Goal: Communication & Community: Connect with others

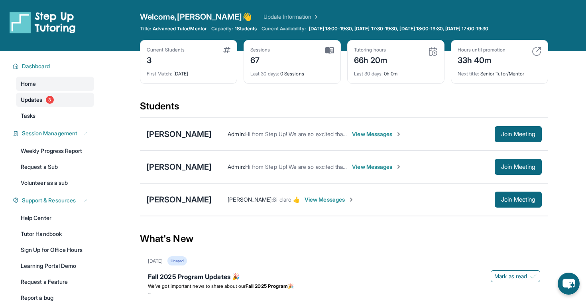
click at [64, 101] on link "Updates 3" at bounding box center [55, 100] width 78 height 14
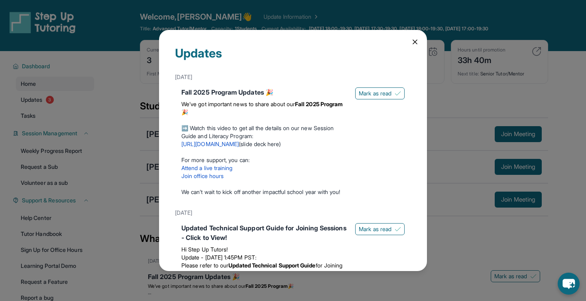
click at [415, 44] on icon at bounding box center [415, 42] width 8 height 8
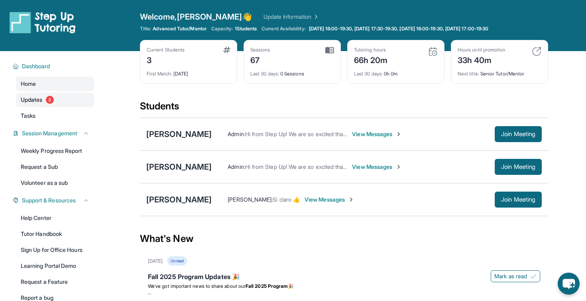
click at [66, 105] on link "Updates 3" at bounding box center [55, 100] width 78 height 14
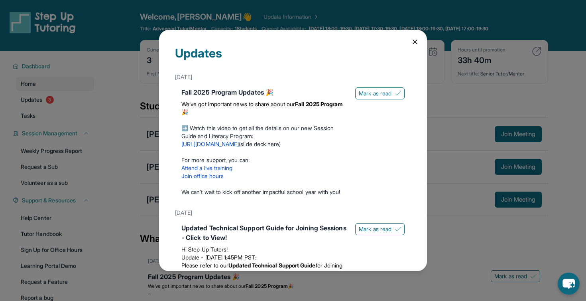
click at [415, 45] on icon at bounding box center [415, 42] width 8 height 8
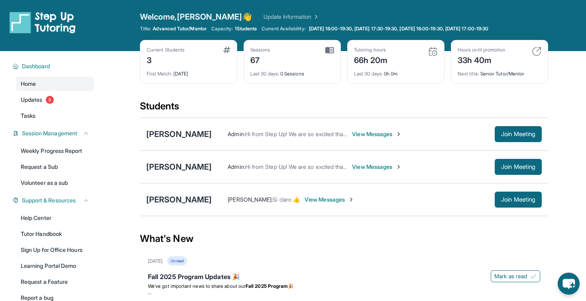
click at [171, 202] on div "[PERSON_NAME]" at bounding box center [178, 199] width 65 height 11
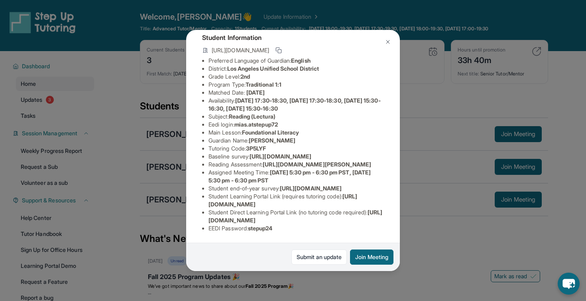
scroll to position [59, 15]
drag, startPoint x: 252, startPoint y: 175, endPoint x: 356, endPoint y: 181, distance: 103.4
click at [356, 168] on li "Reading Assessment : [URL][DOMAIN_NAME][PERSON_NAME]" at bounding box center [296, 164] width 175 height 8
copy span "[URL][DOMAIN_NAME][PERSON_NAME]"
click at [114, 167] on div "[PERSON_NAME] Guardian: [PERSON_NAME] Student Information [URL][DOMAIN_NAME] Pr…" at bounding box center [293, 150] width 586 height 301
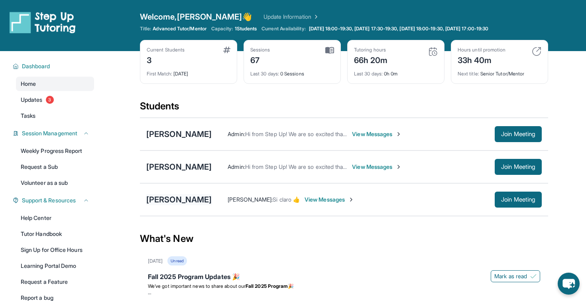
click at [164, 198] on div "[PERSON_NAME]" at bounding box center [178, 199] width 65 height 11
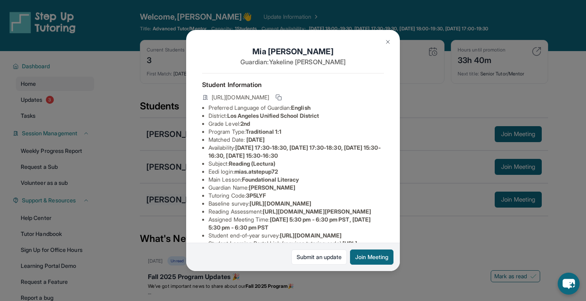
click at [164, 198] on div "[PERSON_NAME] Guardian: [PERSON_NAME] Student Information [URL][DOMAIN_NAME] Pr…" at bounding box center [293, 150] width 586 height 301
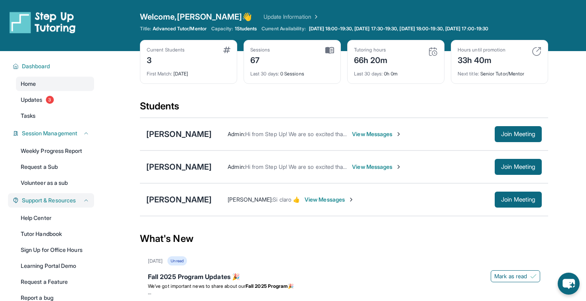
scroll to position [75, 0]
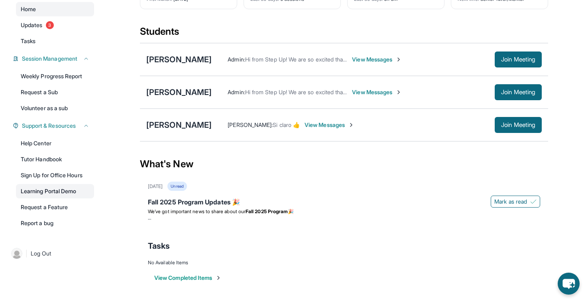
click at [60, 198] on link "Learning Portal Demo" at bounding box center [55, 191] width 78 height 14
click at [181, 128] on div "[PERSON_NAME]" at bounding box center [178, 124] width 65 height 11
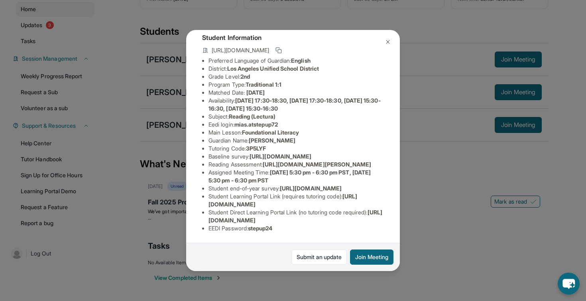
scroll to position [111, 8]
drag, startPoint x: 200, startPoint y: 221, endPoint x: 362, endPoint y: 219, distance: 162.3
click at [362, 220] on li "Student Direct Learning Portal Link (no tutoring code required) : [URL][DOMAIN_…" at bounding box center [296, 216] width 175 height 16
copy span "[URL][DOMAIN_NAME]"
click at [189, 191] on div "[PERSON_NAME] Guardian: [PERSON_NAME] Student Information [URL][DOMAIN_NAME] Pr…" at bounding box center [293, 150] width 214 height 240
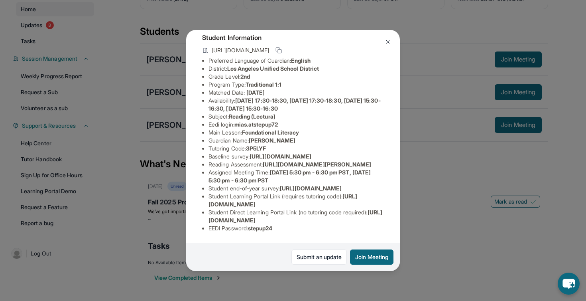
click at [173, 186] on div "[PERSON_NAME] Guardian: [PERSON_NAME] Student Information [URL][DOMAIN_NAME] Pr…" at bounding box center [293, 150] width 586 height 301
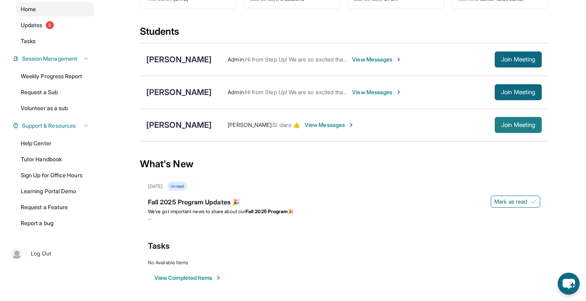
click at [500, 128] on button "Join Meeting" at bounding box center [518, 125] width 47 height 16
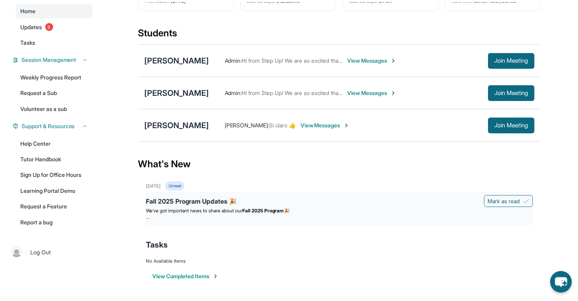
scroll to position [51, 0]
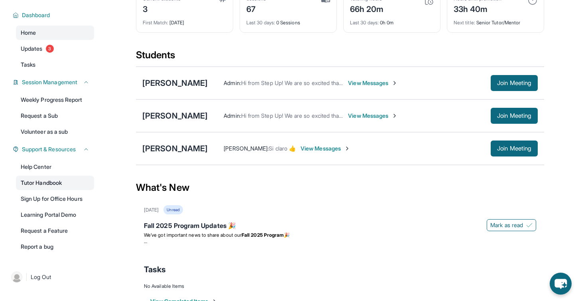
click at [58, 183] on link "Tutor Handbook" at bounding box center [55, 182] width 78 height 14
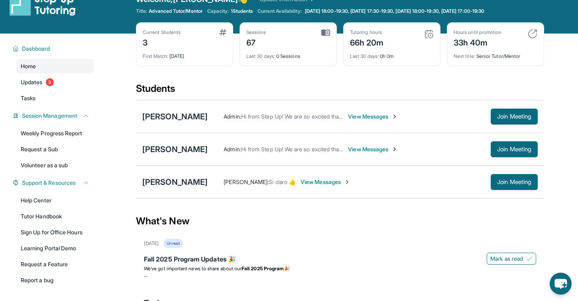
scroll to position [0, 0]
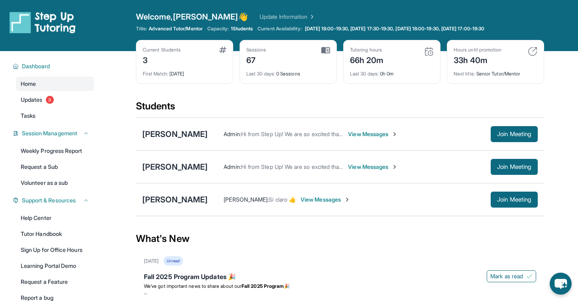
click at [313, 201] on span "View Messages" at bounding box center [326, 199] width 50 height 8
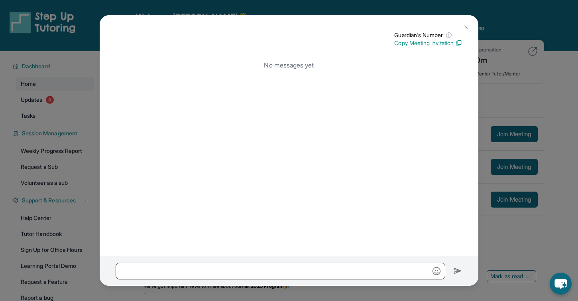
click at [459, 45] on img at bounding box center [458, 42] width 7 height 7
click at [465, 30] on button at bounding box center [467, 27] width 16 height 16
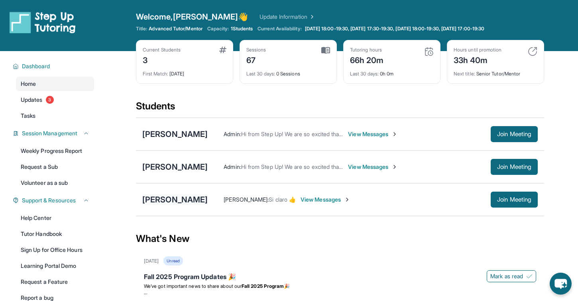
click at [159, 201] on div "[PERSON_NAME]" at bounding box center [174, 199] width 65 height 11
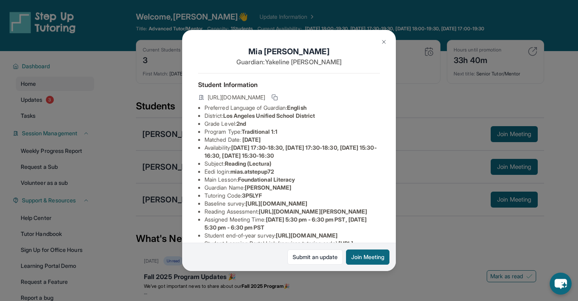
click at [388, 44] on button at bounding box center [384, 42] width 16 height 16
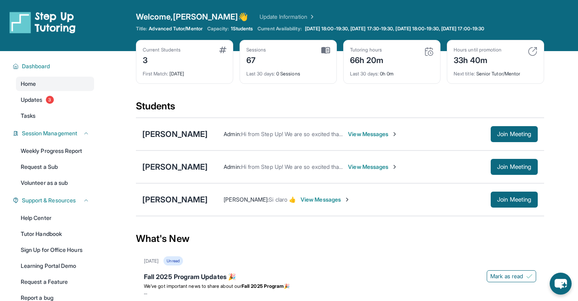
click at [324, 195] on span "View Messages" at bounding box center [326, 199] width 50 height 8
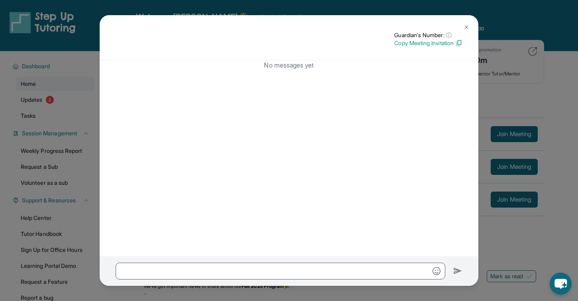
click at [467, 26] on img at bounding box center [466, 27] width 6 height 6
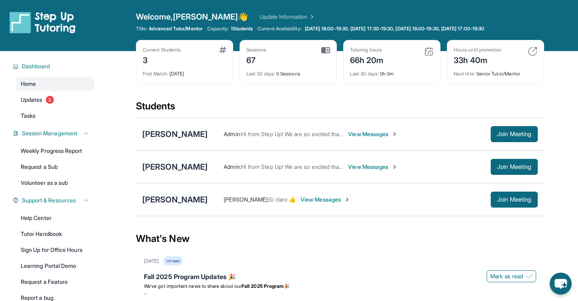
click at [166, 204] on div "[PERSON_NAME]" at bounding box center [174, 199] width 65 height 11
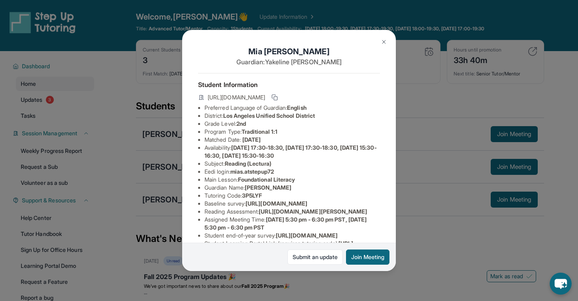
scroll to position [111, 0]
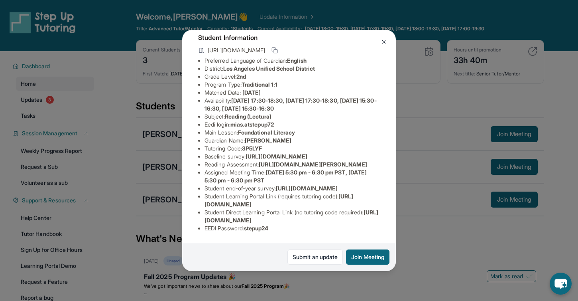
drag, startPoint x: 204, startPoint y: 204, endPoint x: 343, endPoint y: 204, distance: 138.8
click at [343, 204] on li "Student Learning Portal Link (requires tutoring code) : [URL][DOMAIN_NAME]" at bounding box center [292, 200] width 175 height 16
copy span "[URL][DOMAIN_NAME]"
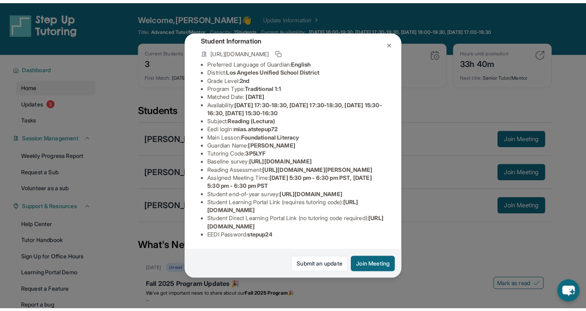
scroll to position [111, 11]
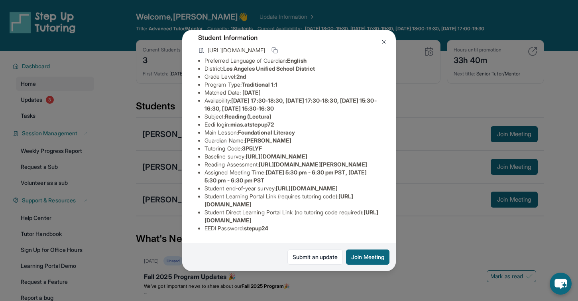
click at [141, 132] on div "[PERSON_NAME] Guardian: [PERSON_NAME] Student Information [URL][DOMAIN_NAME] Pr…" at bounding box center [289, 150] width 578 height 301
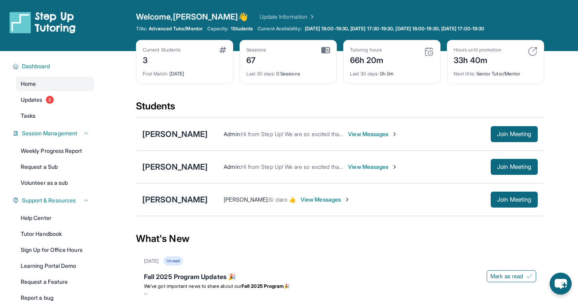
click at [155, 199] on div "[PERSON_NAME]" at bounding box center [174, 199] width 65 height 11
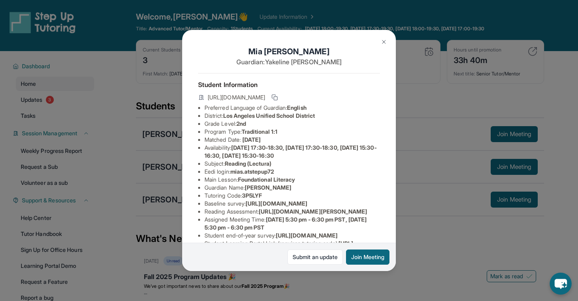
click at [385, 42] on img at bounding box center [384, 42] width 6 height 6
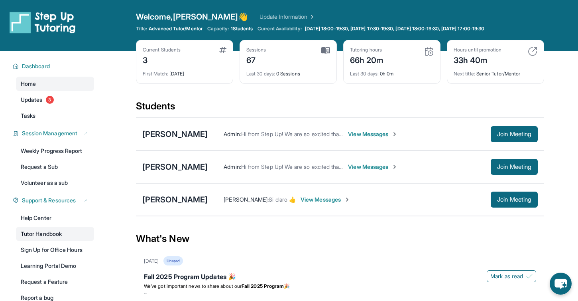
click at [68, 234] on link "Tutor Handbook" at bounding box center [55, 233] width 78 height 14
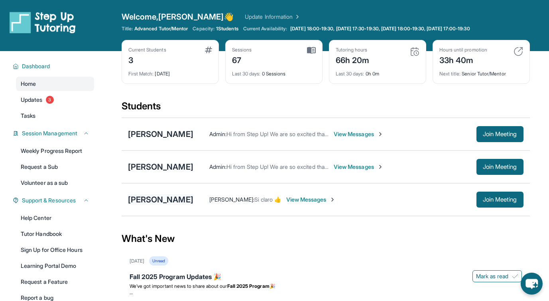
click at [148, 197] on div "[PERSON_NAME]" at bounding box center [160, 199] width 65 height 11
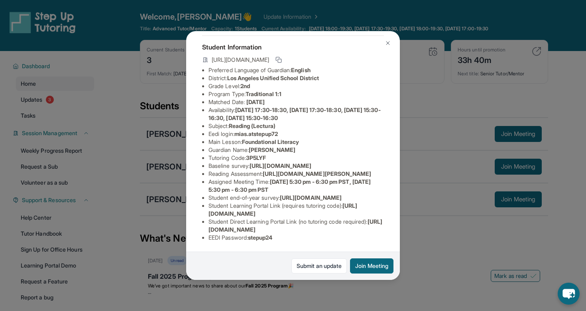
scroll to position [53, 0]
